Goal: Check status: Check status

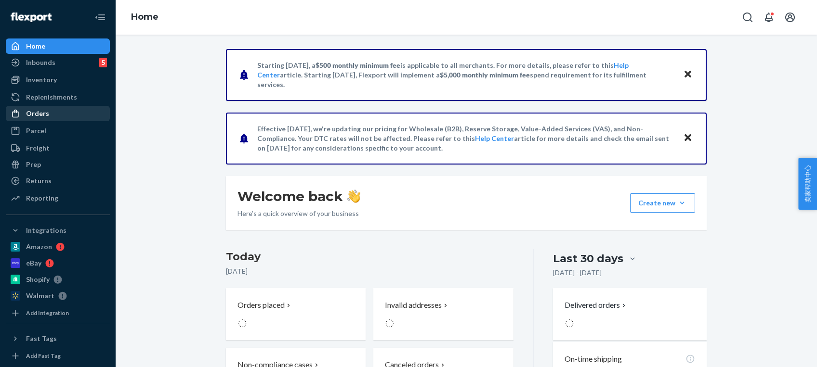
click at [33, 113] on div "Orders" at bounding box center [37, 114] width 23 height 10
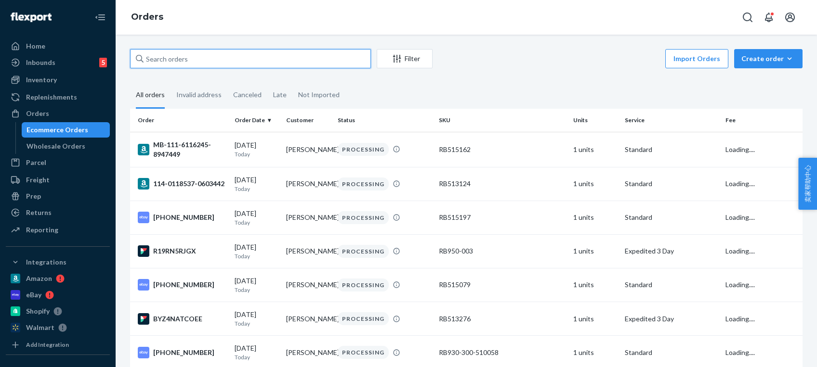
click at [179, 56] on input "text" at bounding box center [250, 58] width 241 height 19
paste input "HKES-BAJGL"
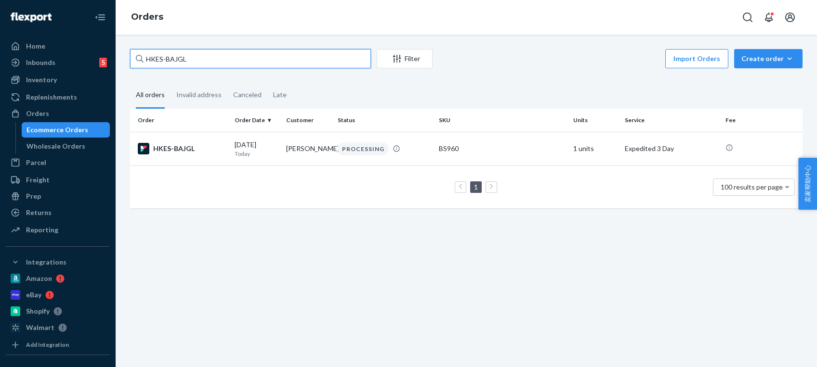
drag, startPoint x: 215, startPoint y: 65, endPoint x: 112, endPoint y: 63, distance: 103.1
click at [112, 63] on div "Home Inbounds 5 Shipping Plans Problems 5 Inventory Products Replenishments Ord…" at bounding box center [408, 183] width 817 height 367
paste input "BYTBEEAJLX"
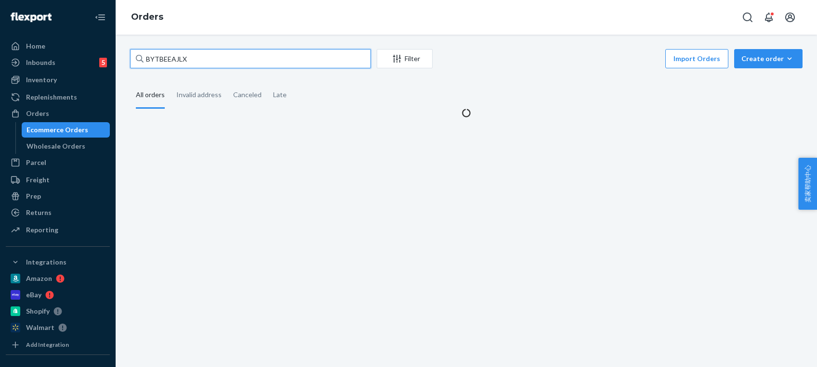
type input "BYTBEEAJLX"
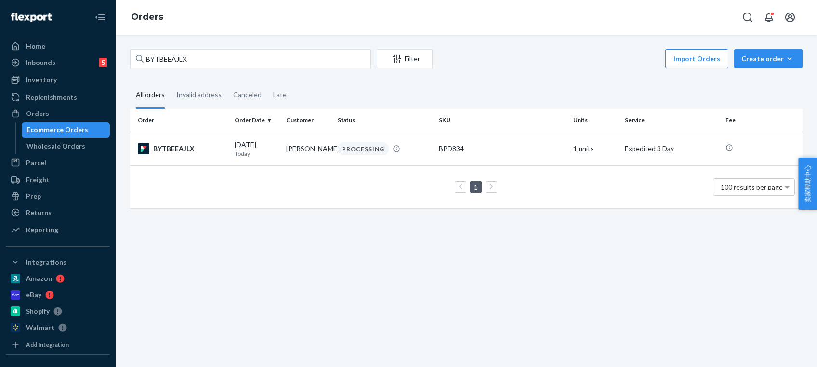
click at [477, 79] on div "BYTBEEAJLX Filter Import Orders Create order Ecommerce order Removal order All …" at bounding box center [466, 133] width 687 height 169
